Goal: Task Accomplishment & Management: Manage account settings

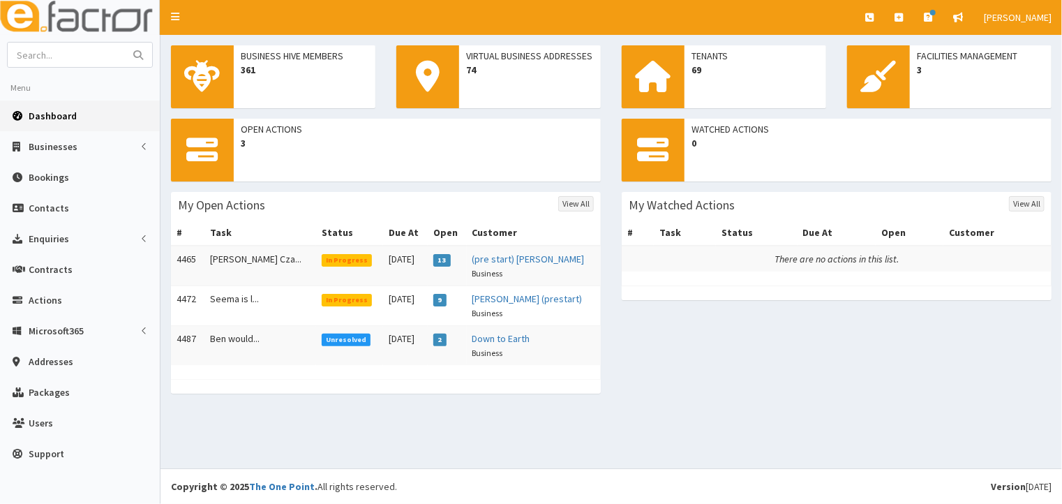
click at [322, 302] on span "In Progress" at bounding box center [347, 300] width 51 height 13
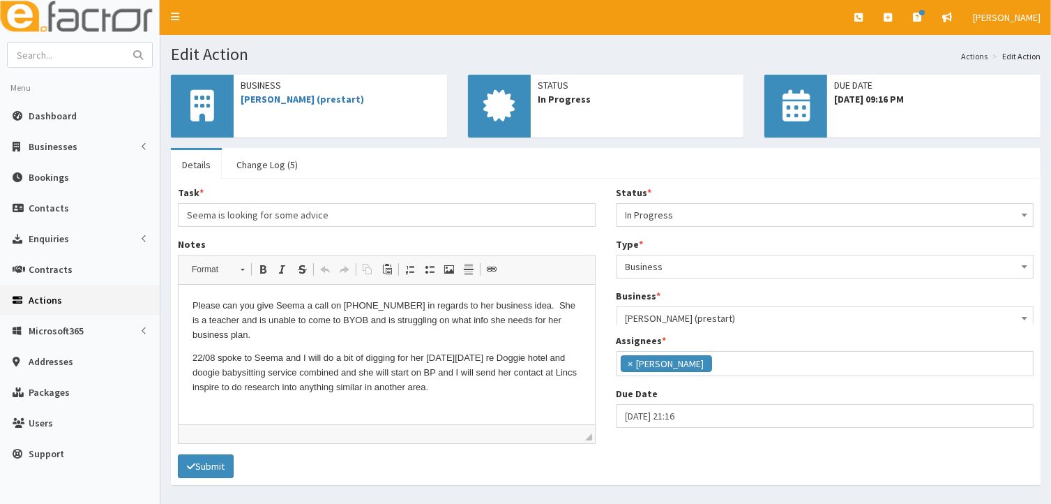
scroll to position [34, 0]
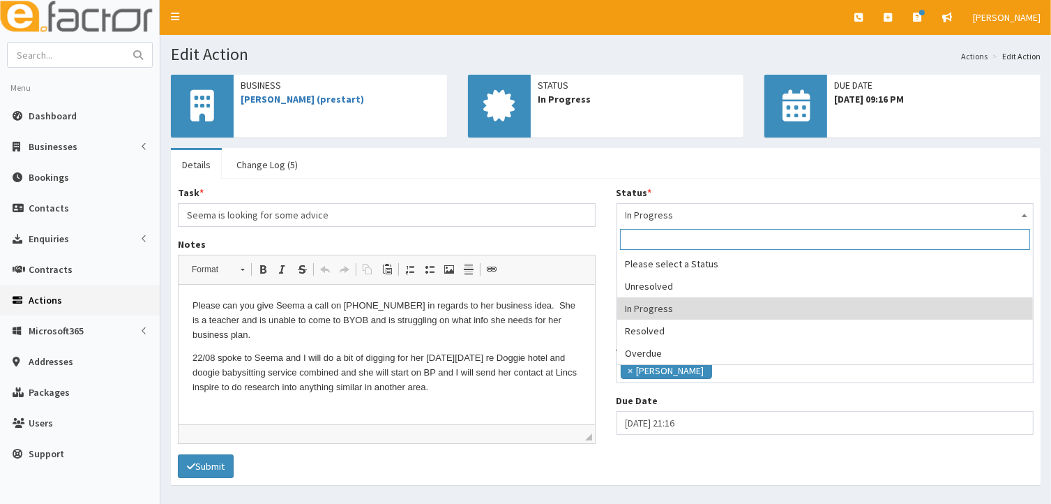
click at [1028, 217] on span at bounding box center [1025, 214] width 14 height 20
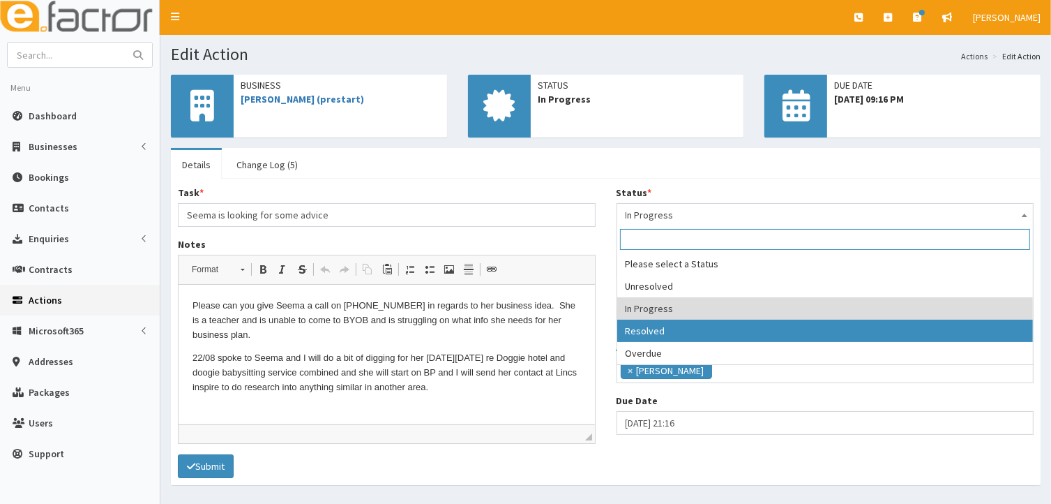
select select "3"
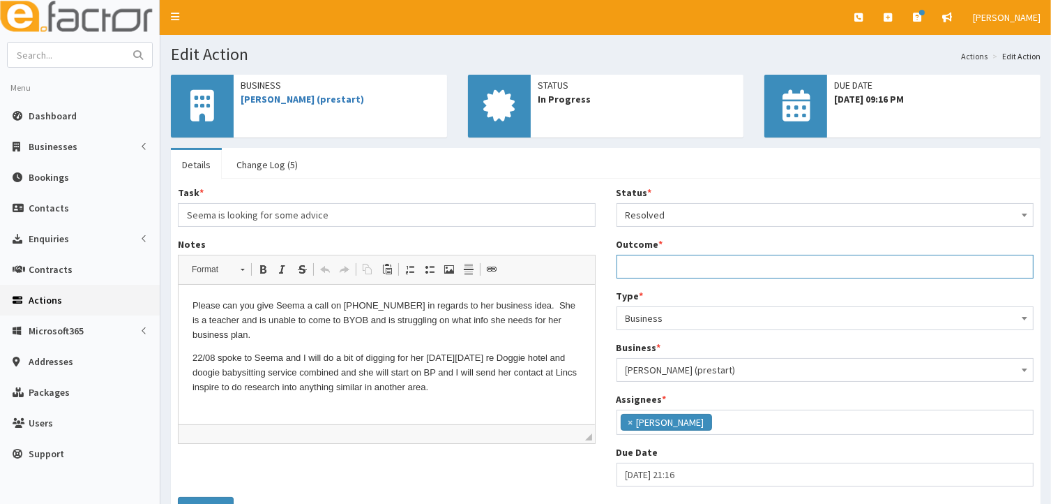
click at [647, 260] on input "Outcome *" at bounding box center [826, 267] width 418 height 24
drag, startPoint x: 624, startPoint y: 266, endPoint x: 888, endPoint y: 265, distance: 264.3
click at [888, 265] on input "email sent with information to assist with her market research." at bounding box center [826, 267] width 418 height 24
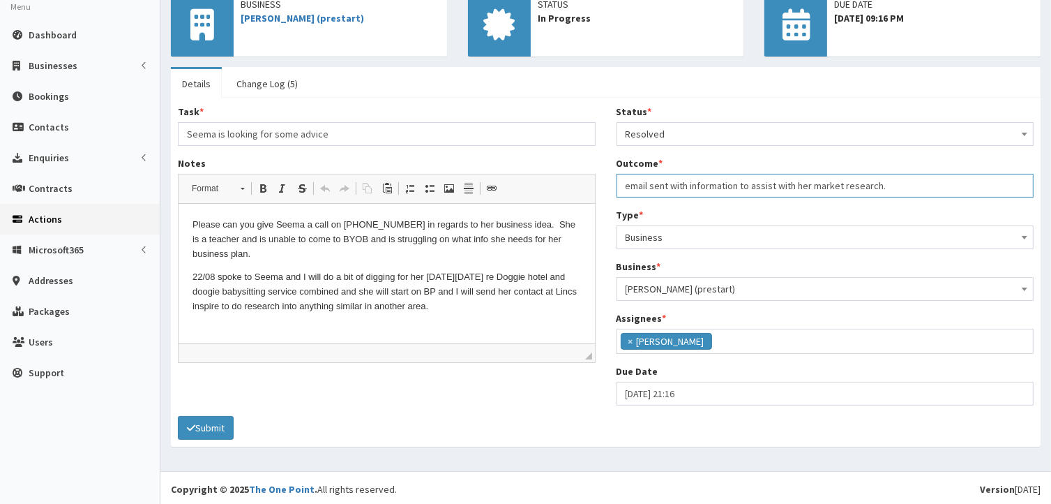
scroll to position [83, 0]
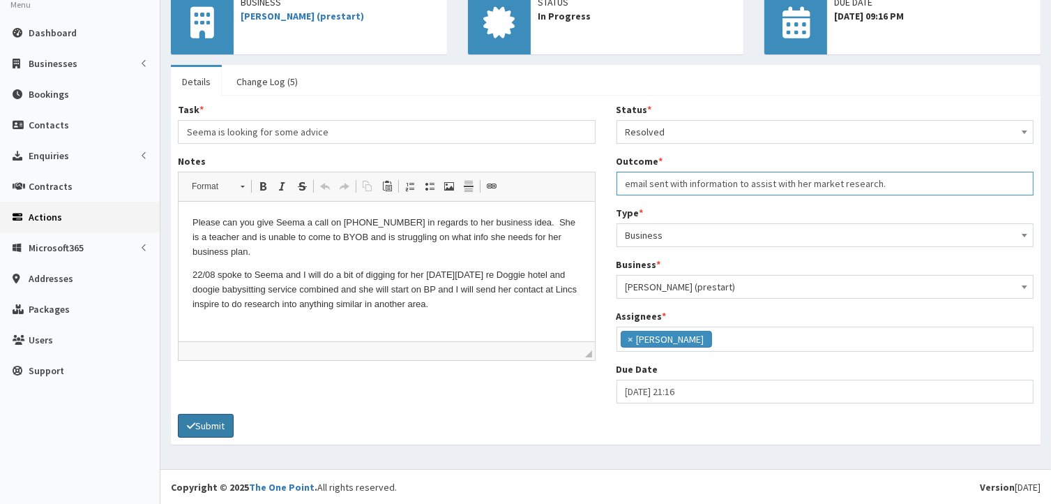
type input "email sent with information to assist with her market research."
click at [209, 431] on button "Submit" at bounding box center [206, 426] width 56 height 24
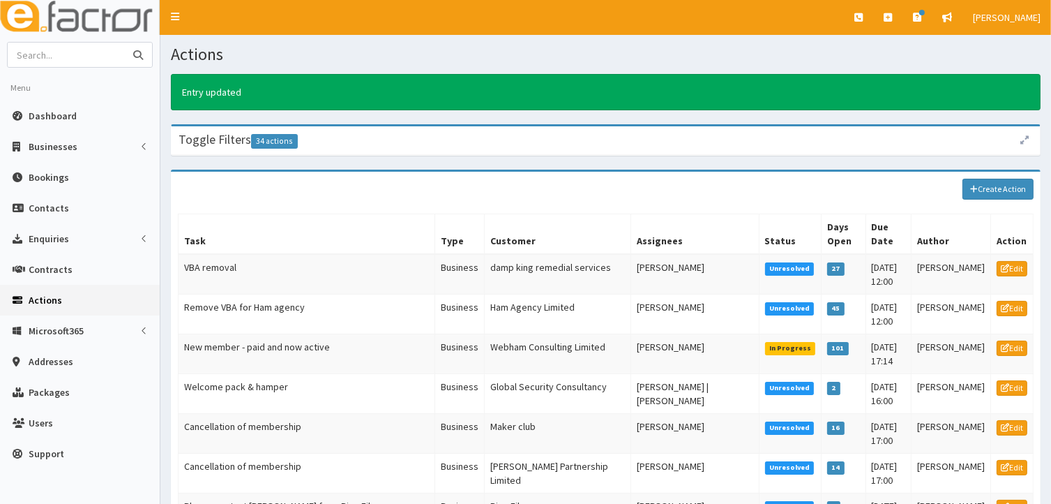
click at [64, 56] on input "text" at bounding box center [66, 55] width 117 height 24
type input "Seema"
click at [141, 54] on icon "submit" at bounding box center [138, 55] width 10 height 10
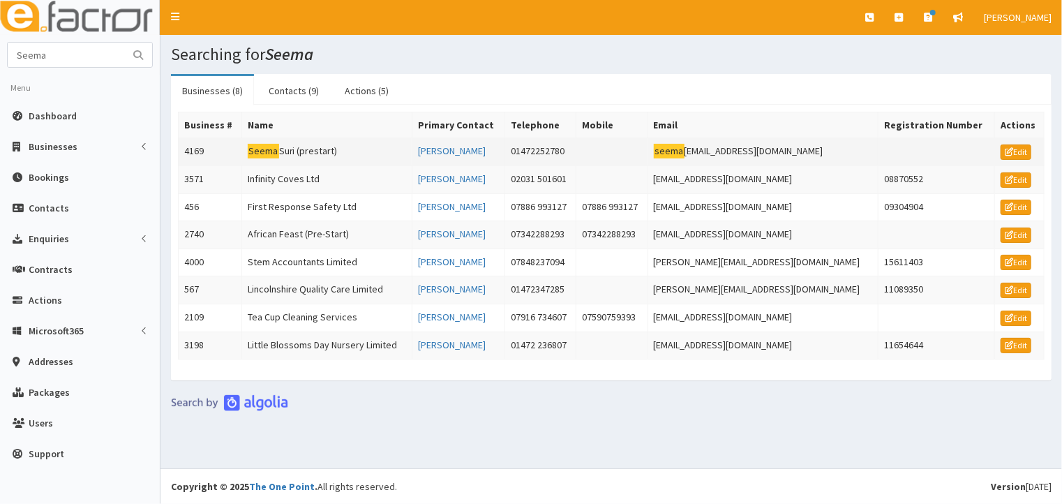
click at [273, 152] on mark "Seema" at bounding box center [263, 151] width 31 height 15
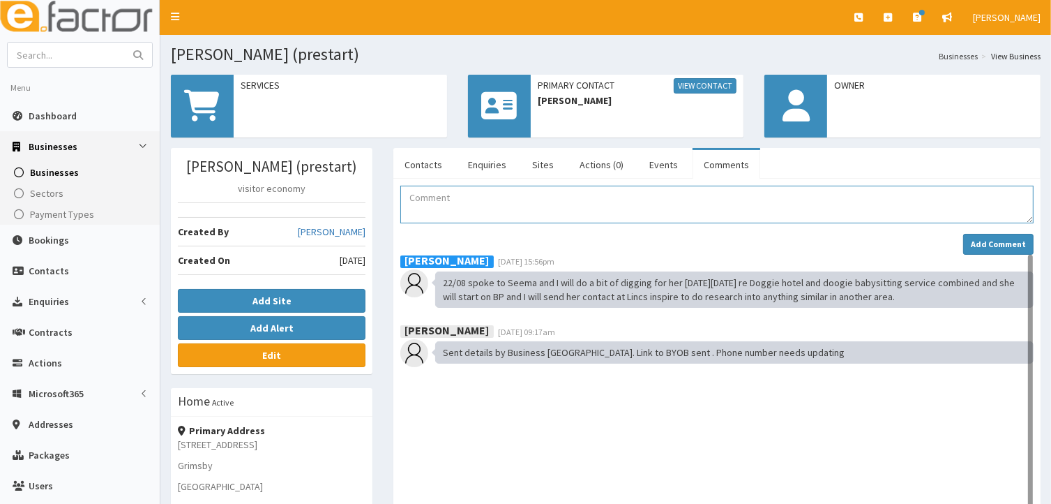
click at [416, 199] on textarea "Comment" at bounding box center [716, 205] width 633 height 38
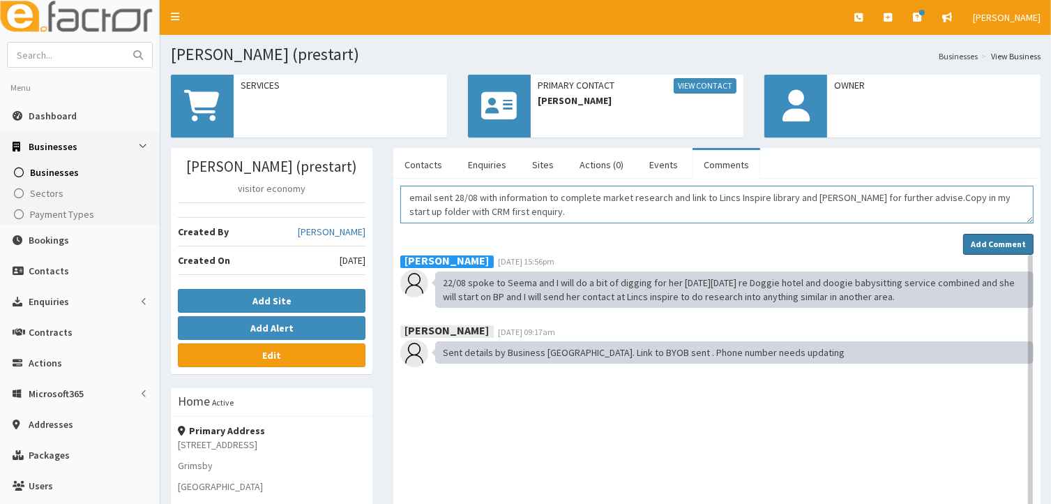
type textarea "email sent 28/08 with information to complete market research and link to Lincs…"
click at [982, 244] on strong "Add Comment" at bounding box center [998, 244] width 55 height 10
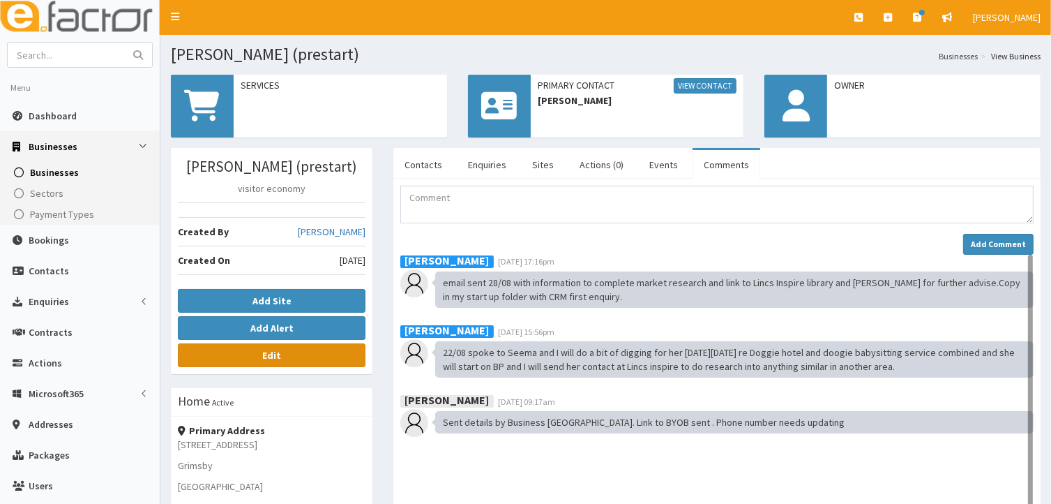
click at [285, 352] on link "Edit" at bounding box center [272, 355] width 188 height 24
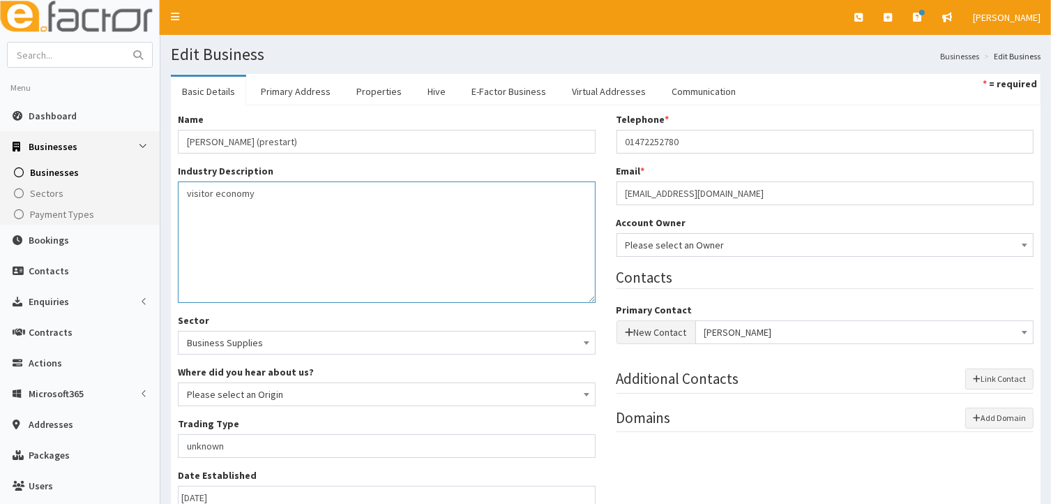
drag, startPoint x: 184, startPoint y: 194, endPoint x: 395, endPoint y: 196, distance: 211.3
click at [391, 196] on textarea "visitor economy" at bounding box center [387, 241] width 418 height 121
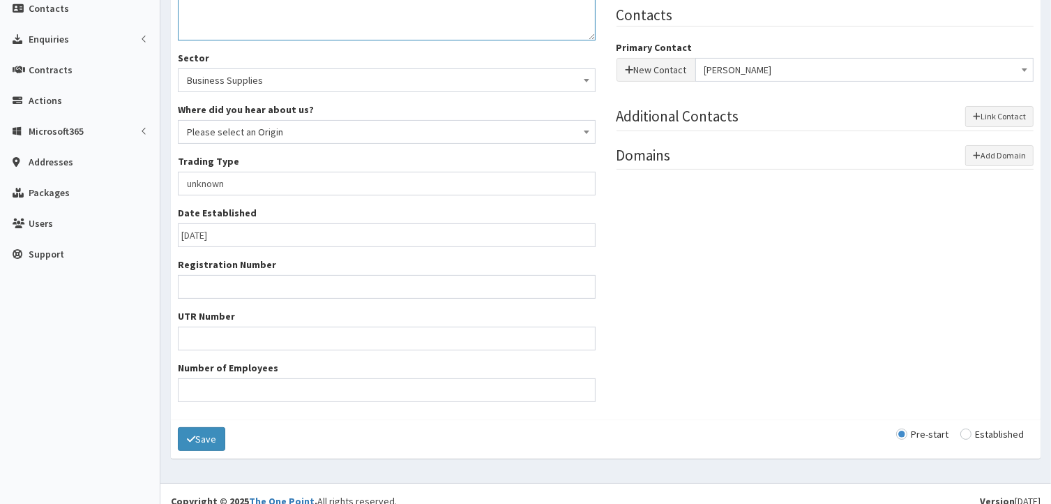
scroll to position [276, 0]
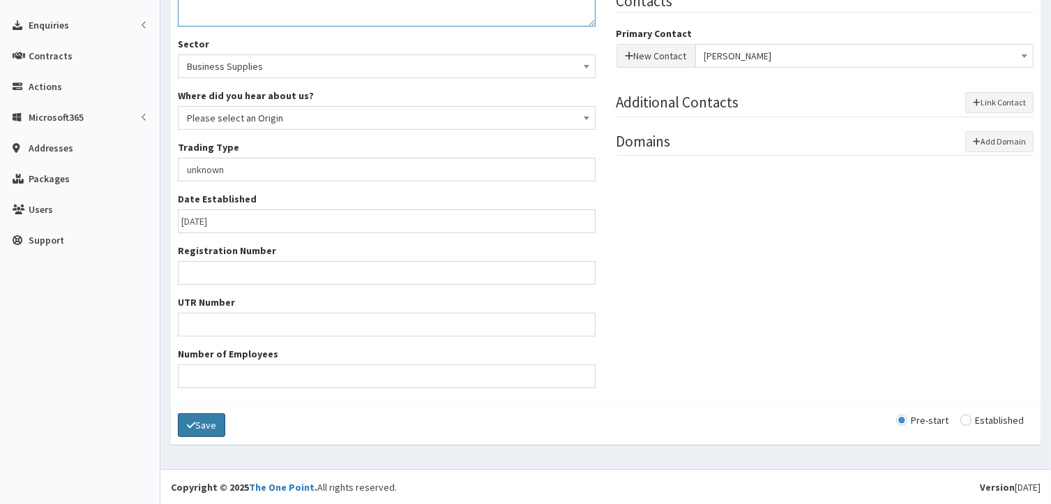
type textarea "Dog Hotel and dog minding service."
click at [206, 425] on button "Save" at bounding box center [201, 425] width 47 height 24
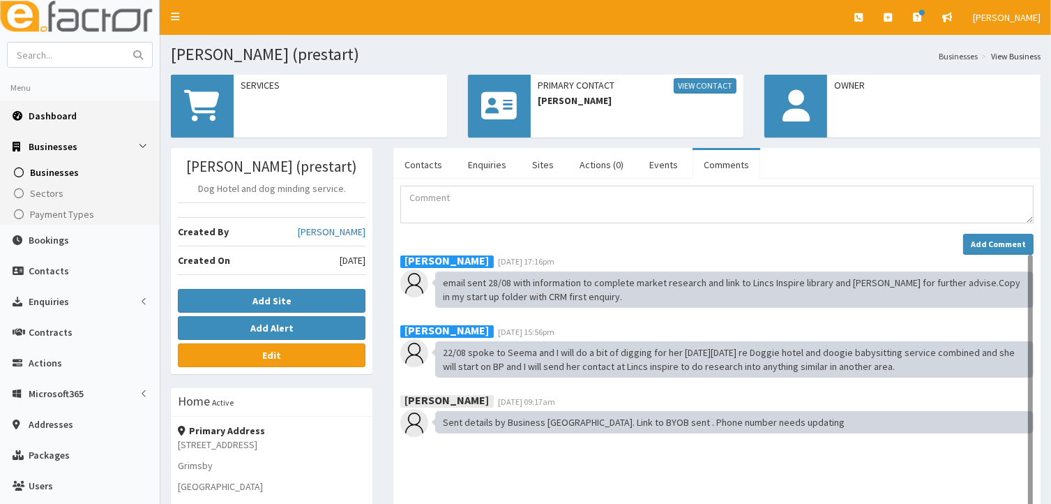
click at [44, 116] on span "Dashboard" at bounding box center [53, 116] width 48 height 13
